Goal: Information Seeking & Learning: Learn about a topic

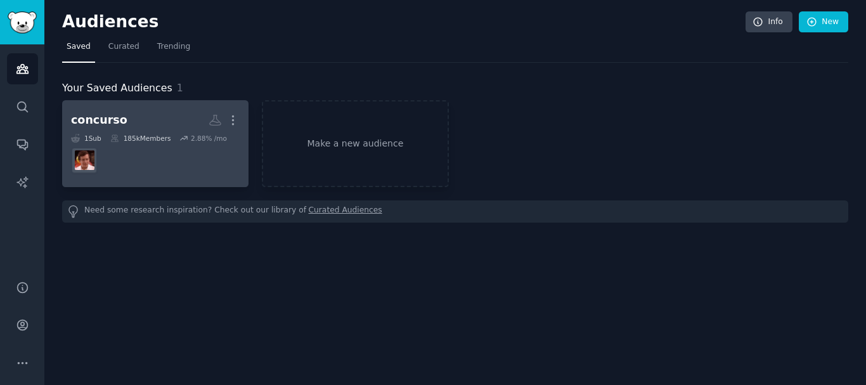
click at [105, 120] on div "concurso" at bounding box center [99, 120] width 56 height 16
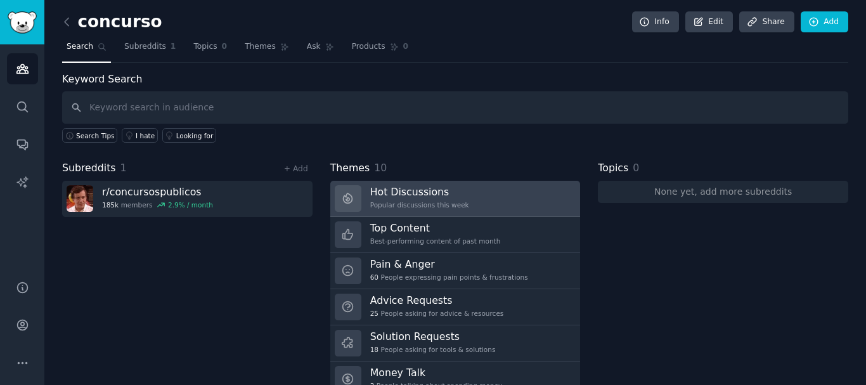
click at [445, 191] on h3 "Hot Discussions" at bounding box center [419, 191] width 99 height 13
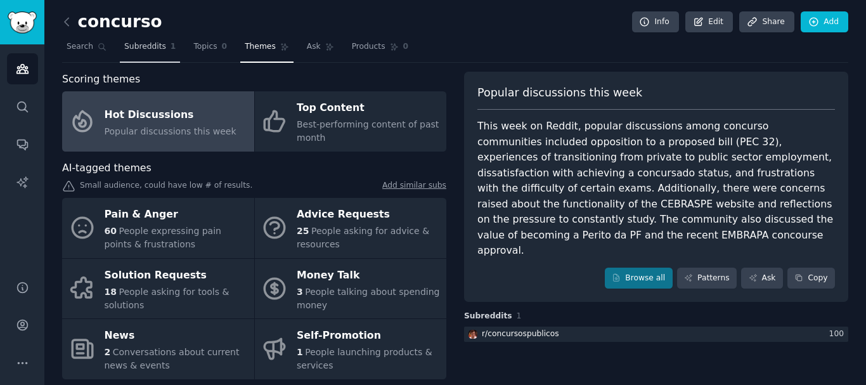
click at [155, 48] on span "Subreddits" at bounding box center [145, 46] width 42 height 11
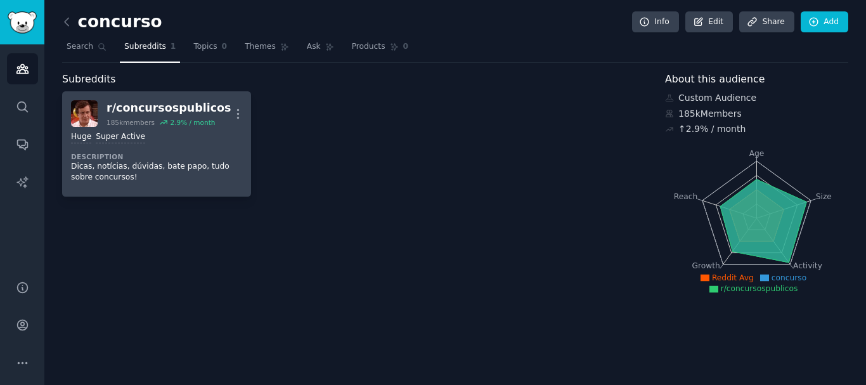
click at [199, 108] on div "r/ concursospublicos" at bounding box center [168, 108] width 125 height 16
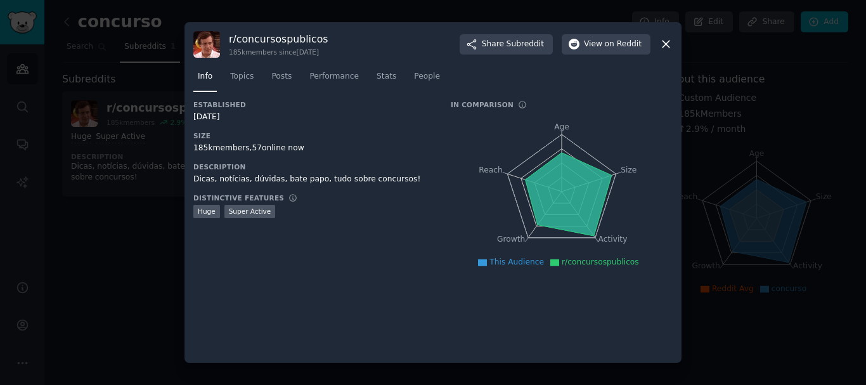
click at [667, 42] on icon at bounding box center [665, 43] width 13 height 13
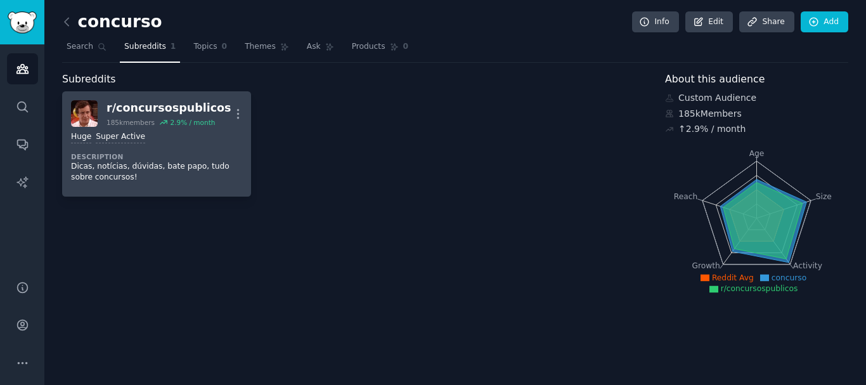
click at [212, 105] on div "r/ concursospublicos 185k members 2.9 % / month More" at bounding box center [156, 113] width 171 height 27
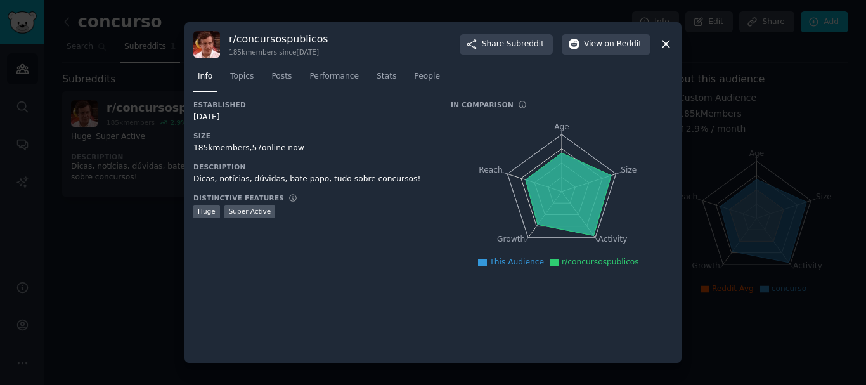
click at [665, 37] on icon at bounding box center [665, 43] width 13 height 13
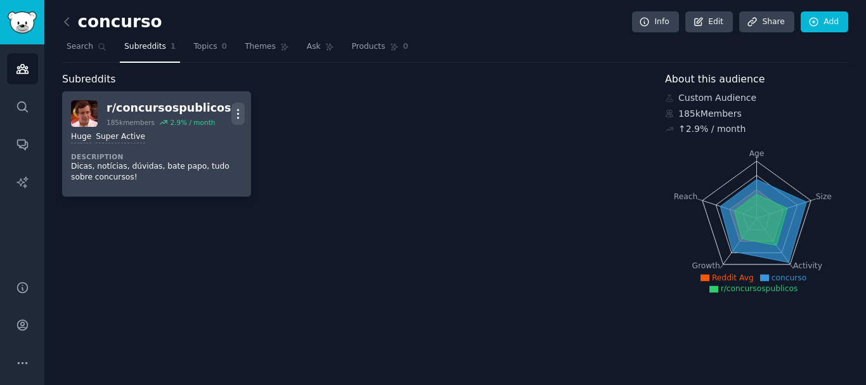
click at [236, 112] on icon "button" at bounding box center [237, 113] width 13 height 13
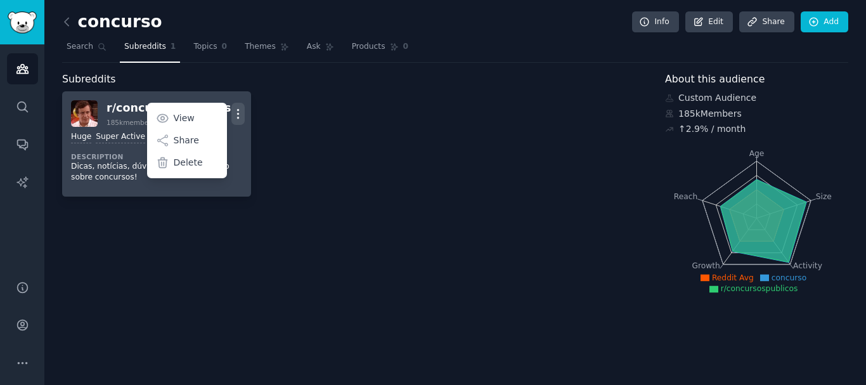
click at [236, 112] on icon "button" at bounding box center [237, 113] width 13 height 13
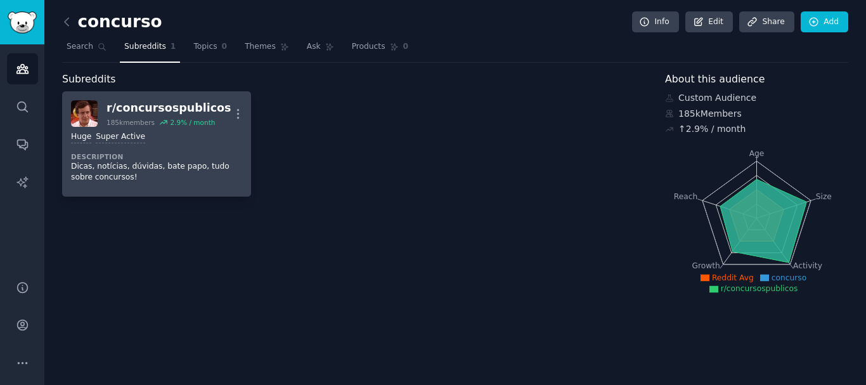
click at [163, 115] on div "r/ concursospublicos" at bounding box center [168, 108] width 125 height 16
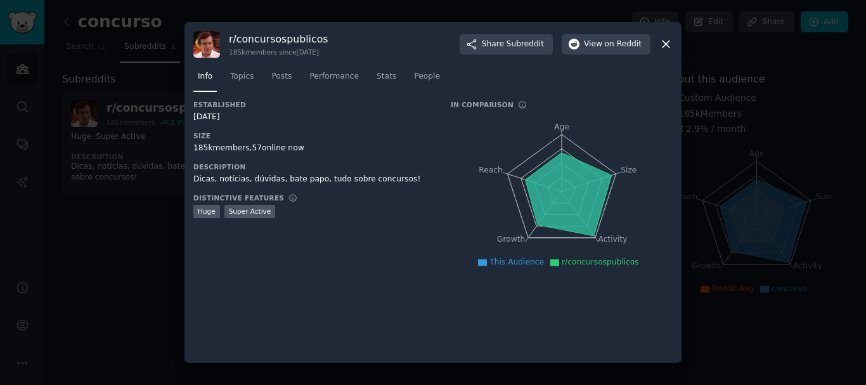
click at [664, 42] on icon at bounding box center [665, 43] width 13 height 13
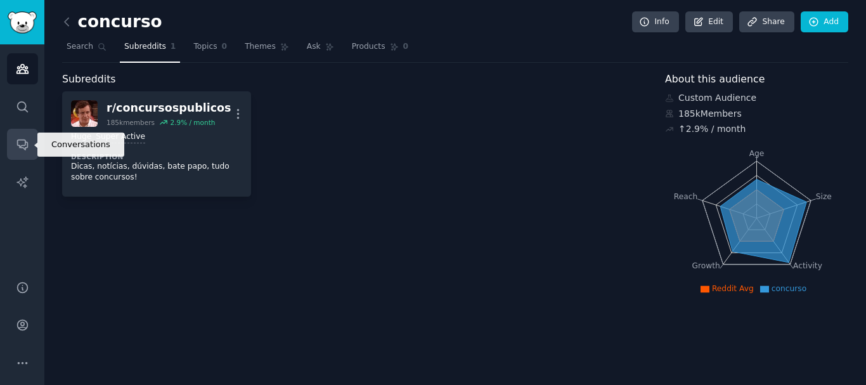
click at [30, 138] on link "Conversations" at bounding box center [22, 144] width 31 height 31
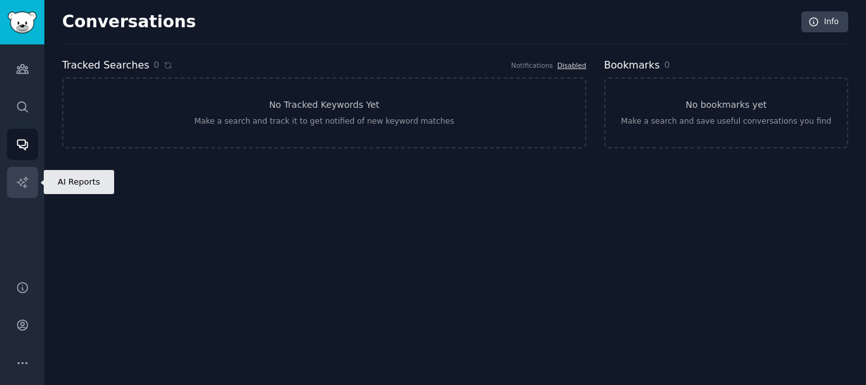
click at [27, 188] on icon "Sidebar" at bounding box center [22, 182] width 13 height 13
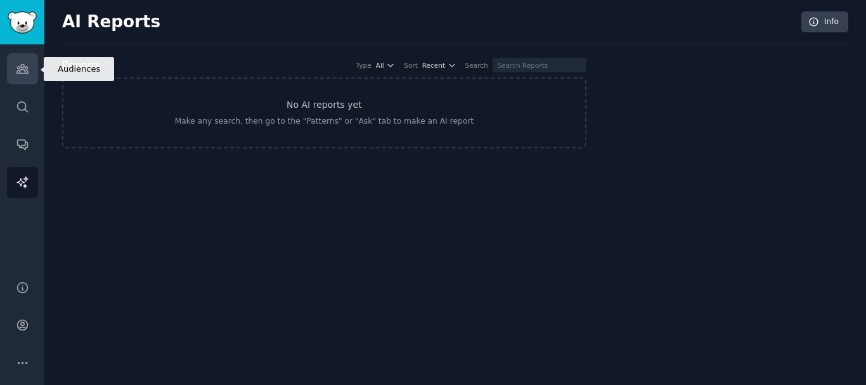
click at [25, 79] on link "Audiences" at bounding box center [22, 68] width 31 height 31
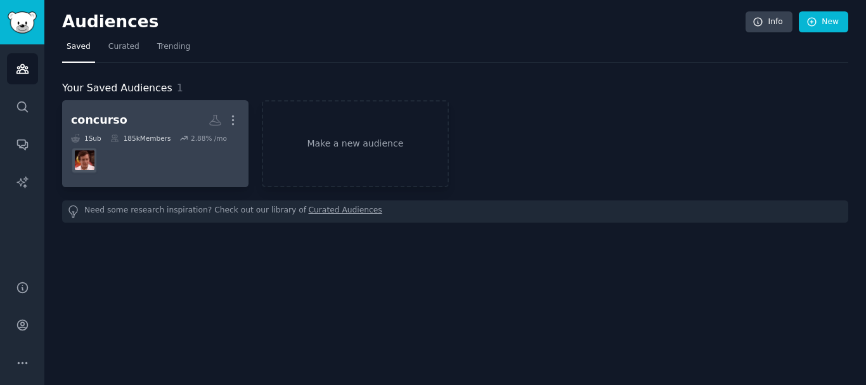
click at [114, 152] on dd at bounding box center [155, 160] width 169 height 35
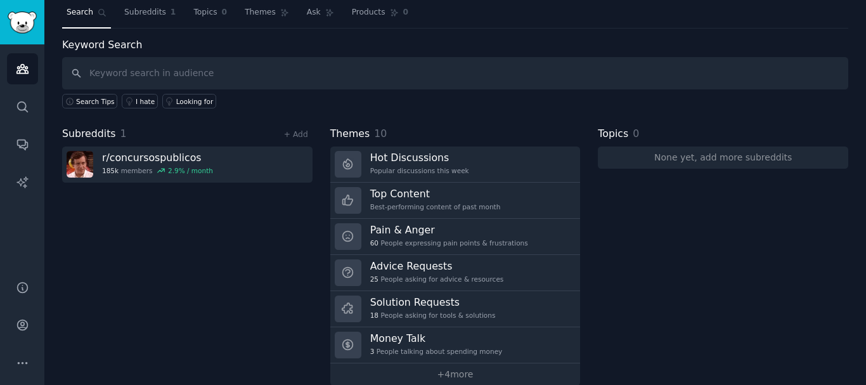
scroll to position [53, 0]
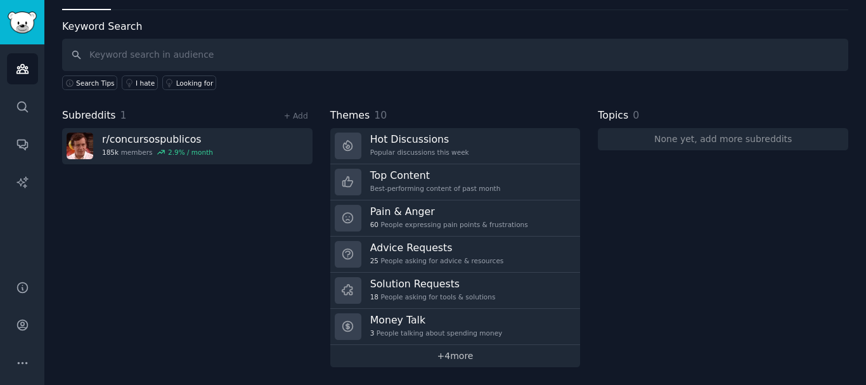
click at [483, 347] on link "+ 4 more" at bounding box center [455, 356] width 250 height 22
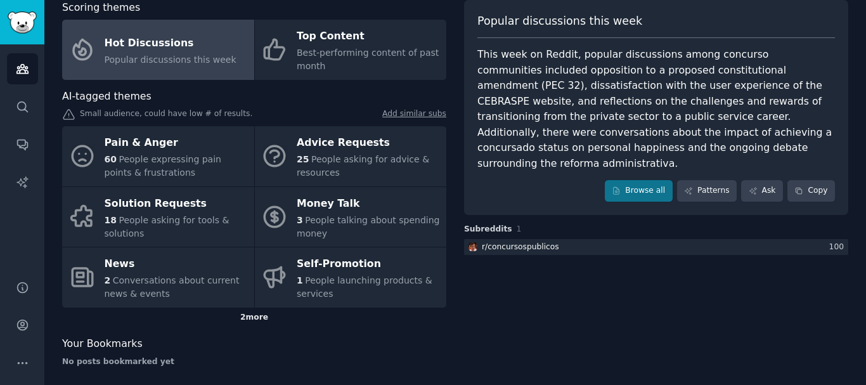
scroll to position [80, 0]
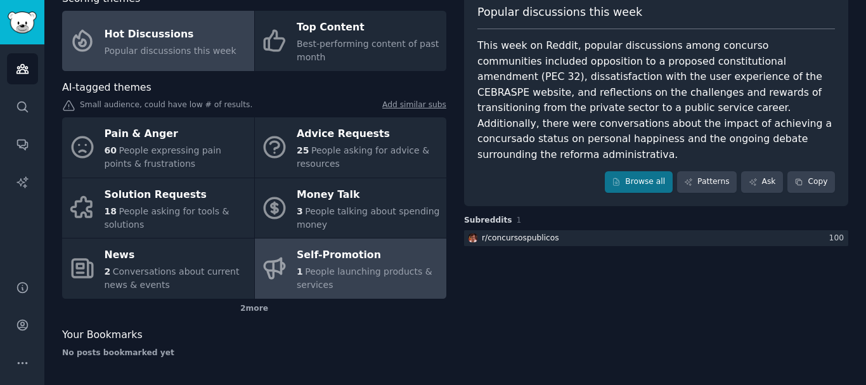
click at [385, 270] on span "People launching products & services" at bounding box center [365, 277] width 136 height 23
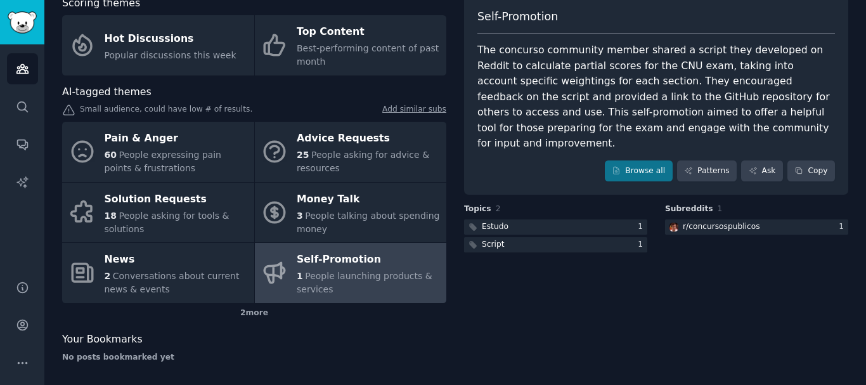
scroll to position [80, 0]
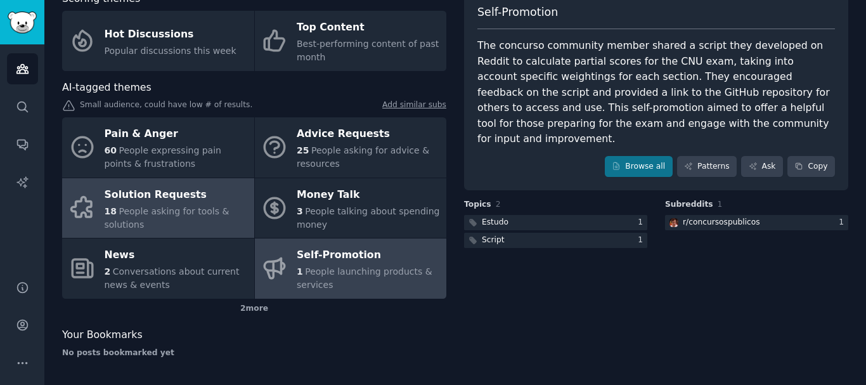
click at [184, 214] on span "People asking for tools & solutions" at bounding box center [167, 217] width 125 height 23
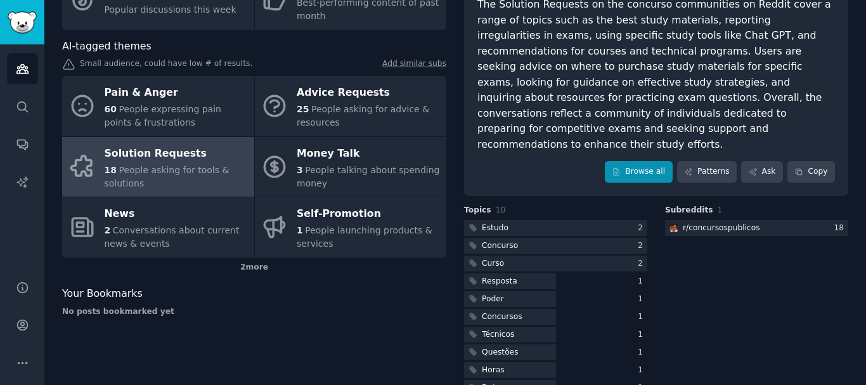
scroll to position [127, 0]
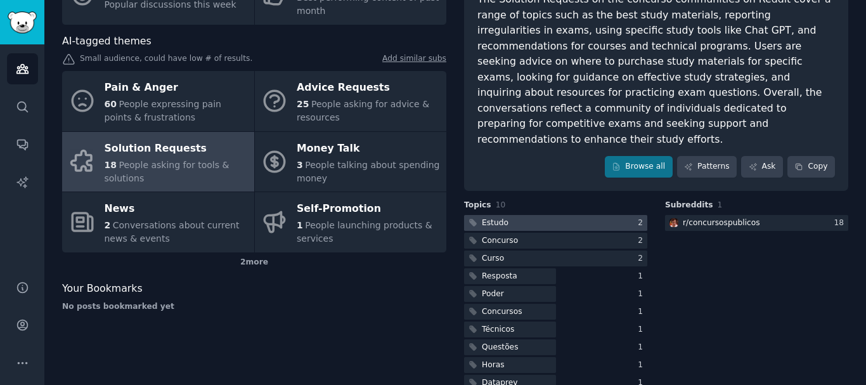
click at [550, 215] on div at bounding box center [555, 223] width 183 height 16
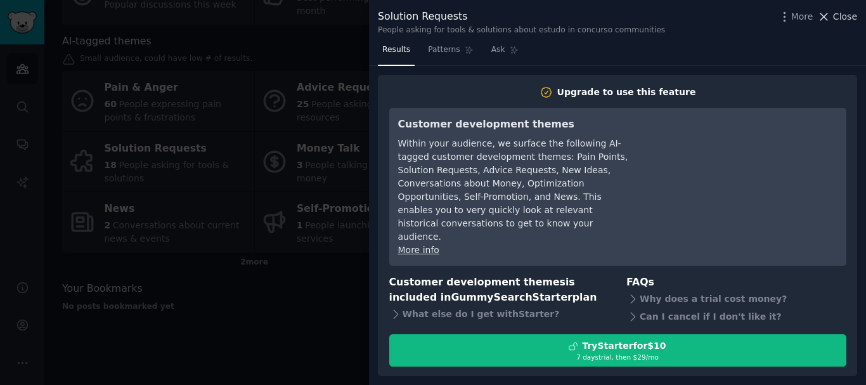
click at [840, 13] on span "Close" at bounding box center [845, 16] width 24 height 13
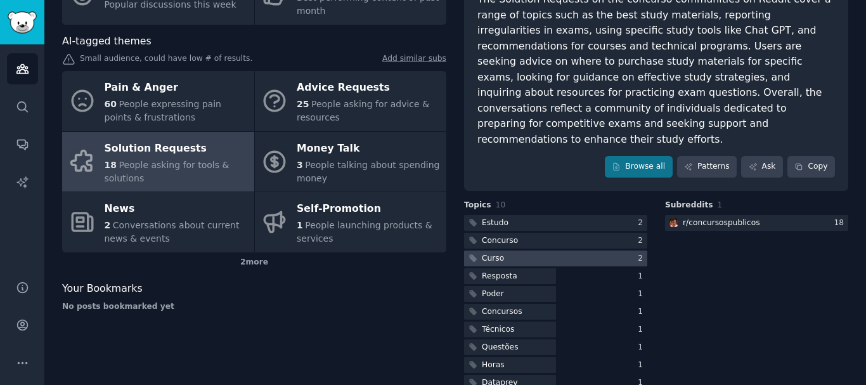
click at [543, 250] on div at bounding box center [555, 258] width 183 height 16
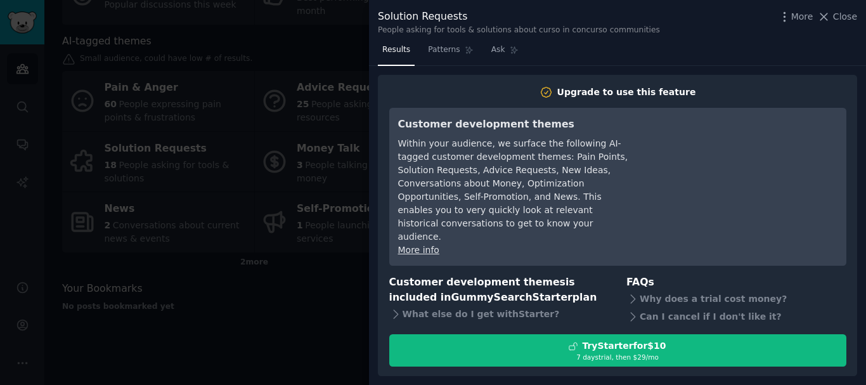
click at [818, 13] on div "More Close" at bounding box center [817, 17] width 79 height 16
click at [825, 15] on icon at bounding box center [824, 16] width 7 height 7
